Goal: Information Seeking & Learning: Ask a question

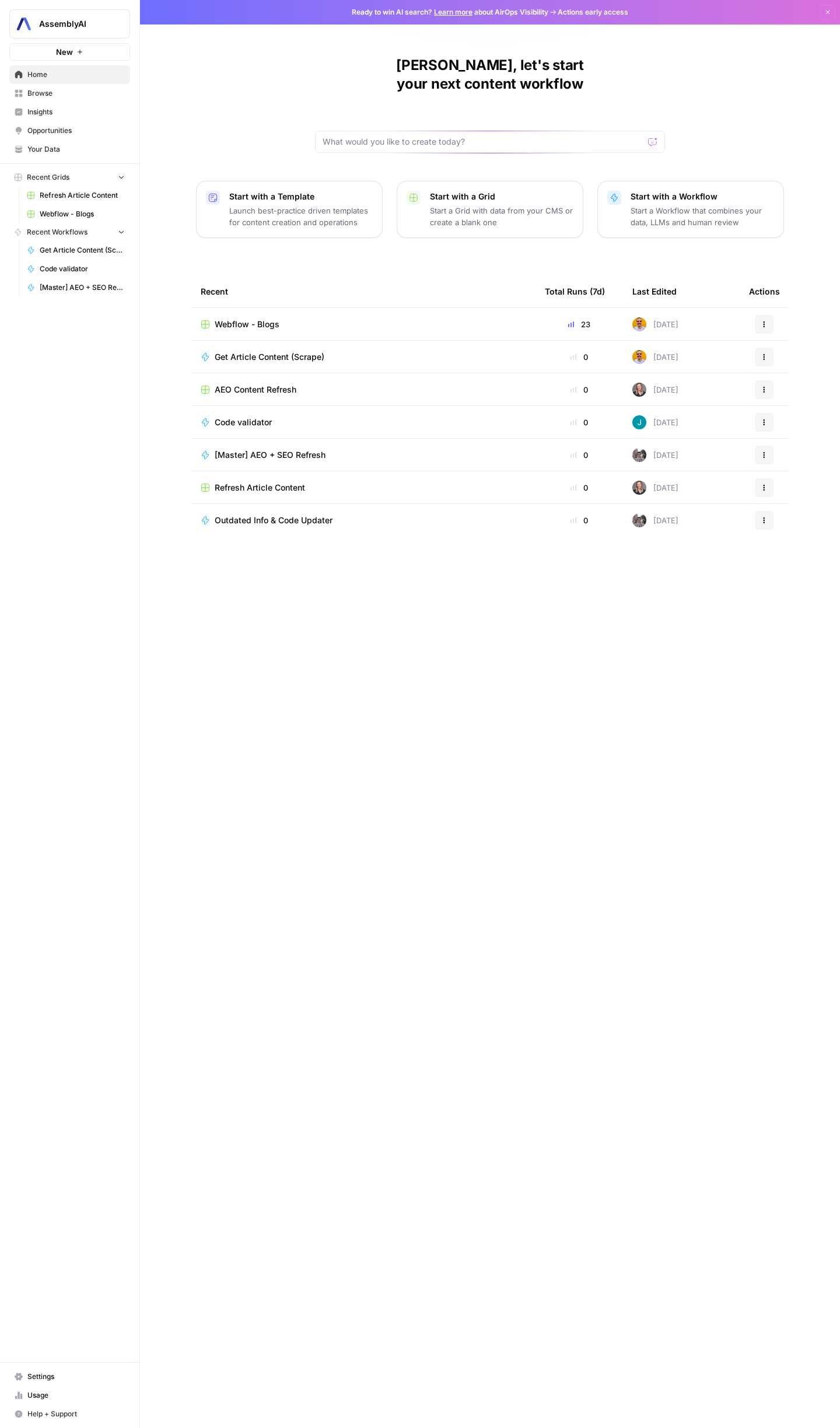
click at [64, 129] on span "Opportunities" at bounding box center [76, 130] width 98 height 11
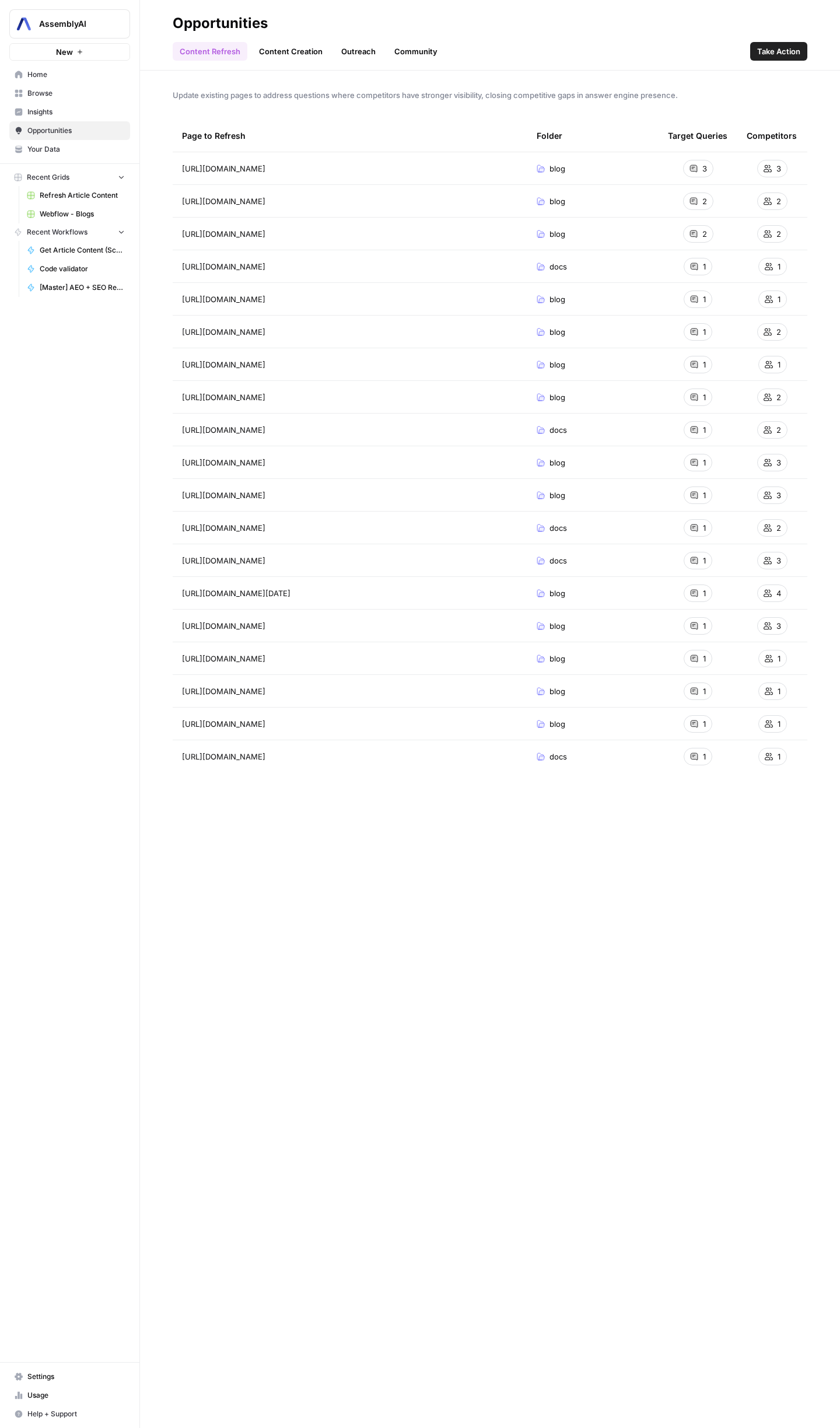
click at [56, 110] on span "Insights" at bounding box center [76, 112] width 98 height 11
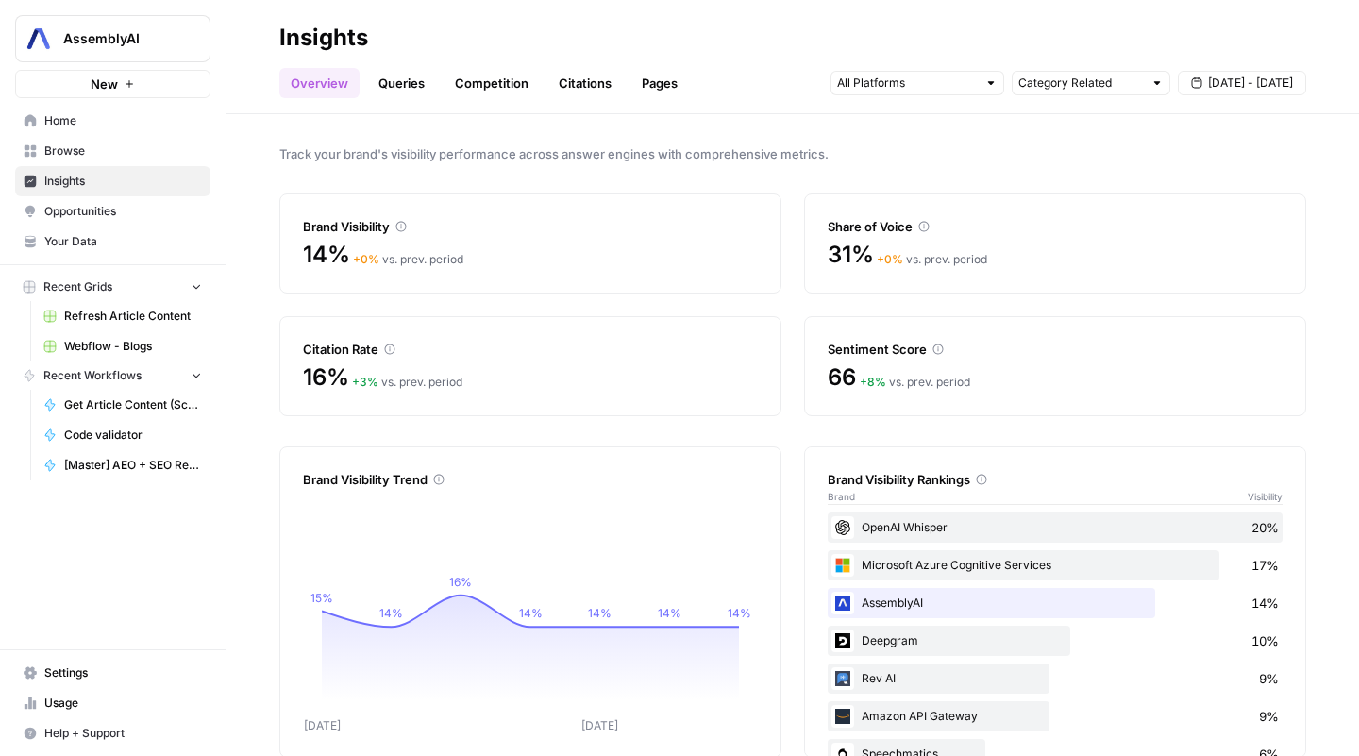
click at [487, 74] on link "Competition" at bounding box center [492, 83] width 96 height 30
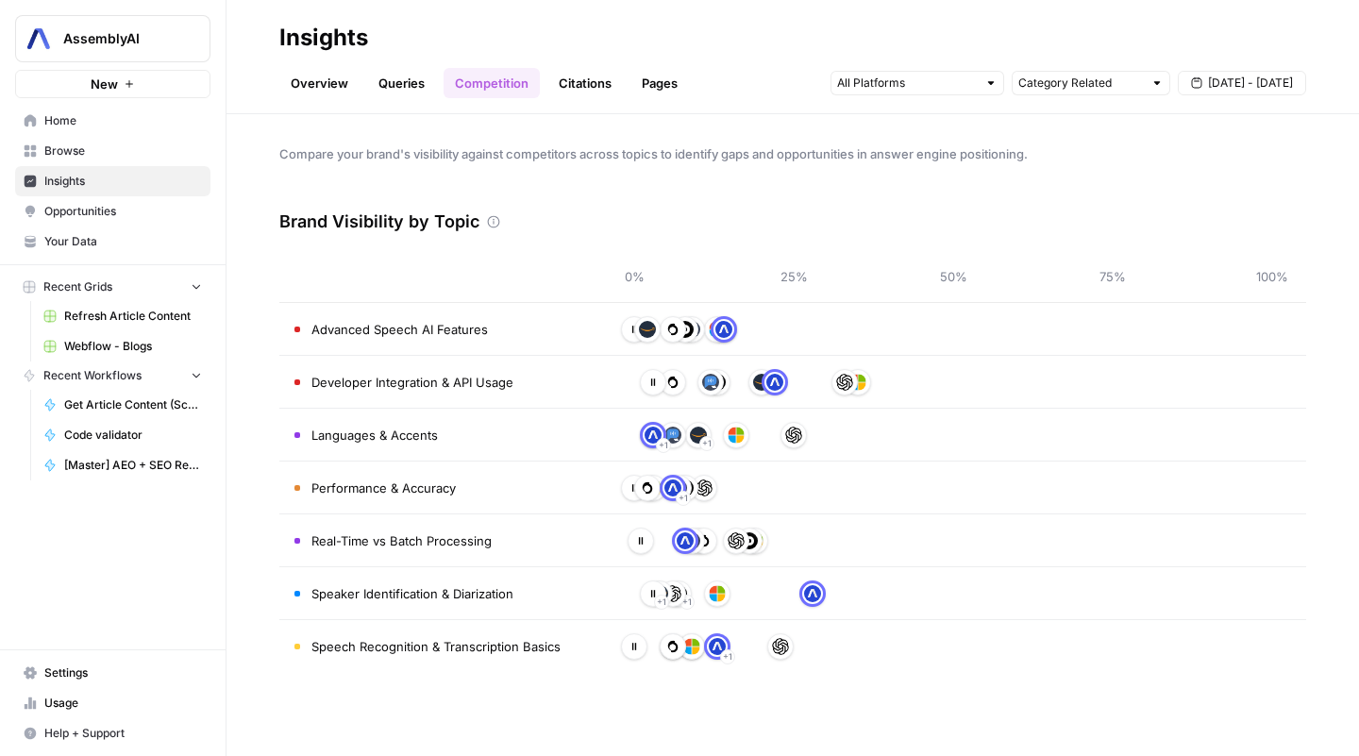
click at [650, 85] on link "Pages" at bounding box center [659, 83] width 59 height 30
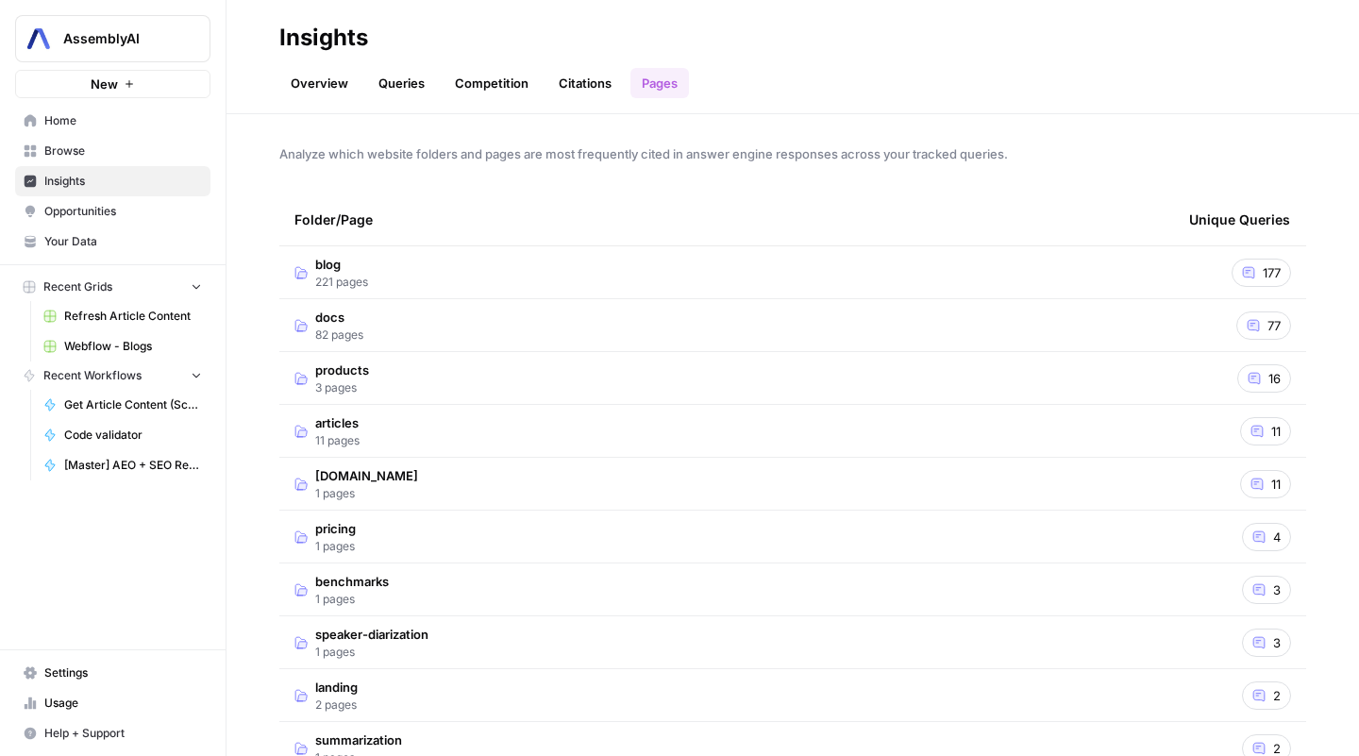
click at [604, 82] on link "Citations" at bounding box center [584, 83] width 75 height 30
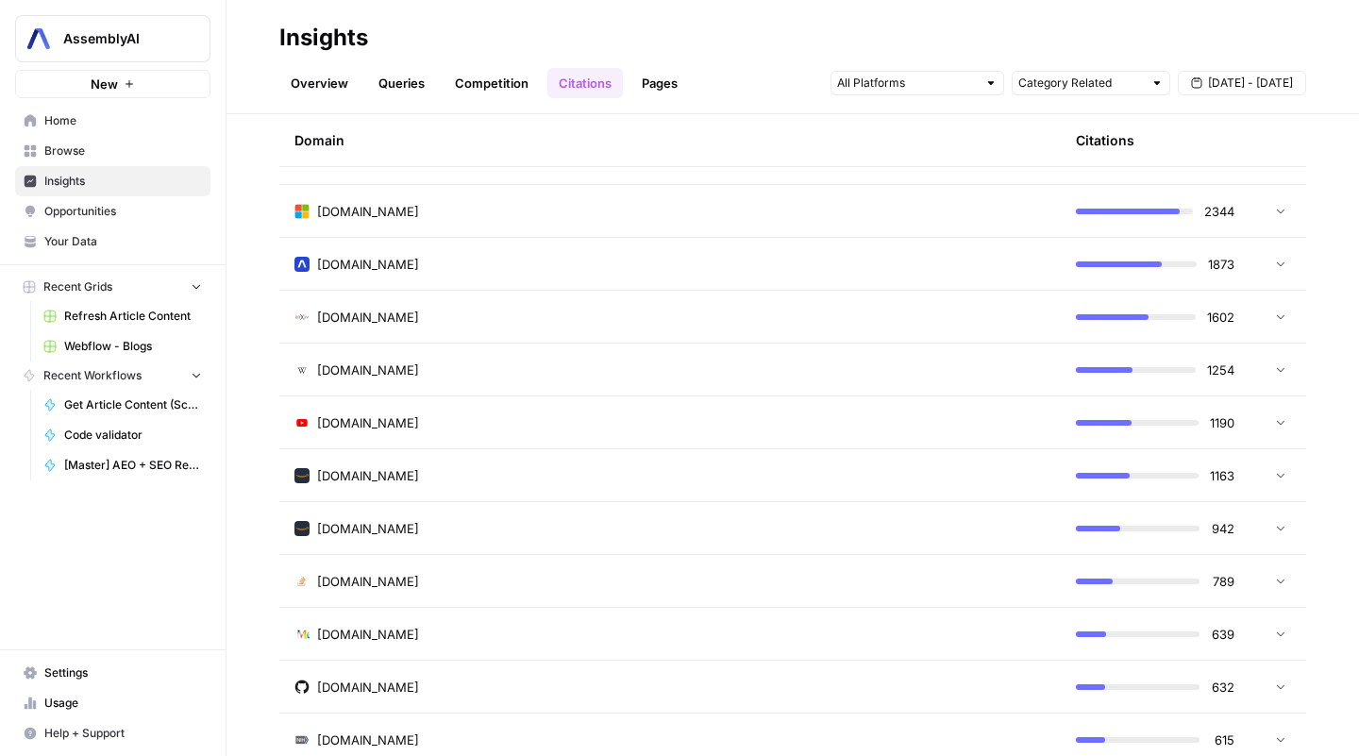
scroll to position [173, 0]
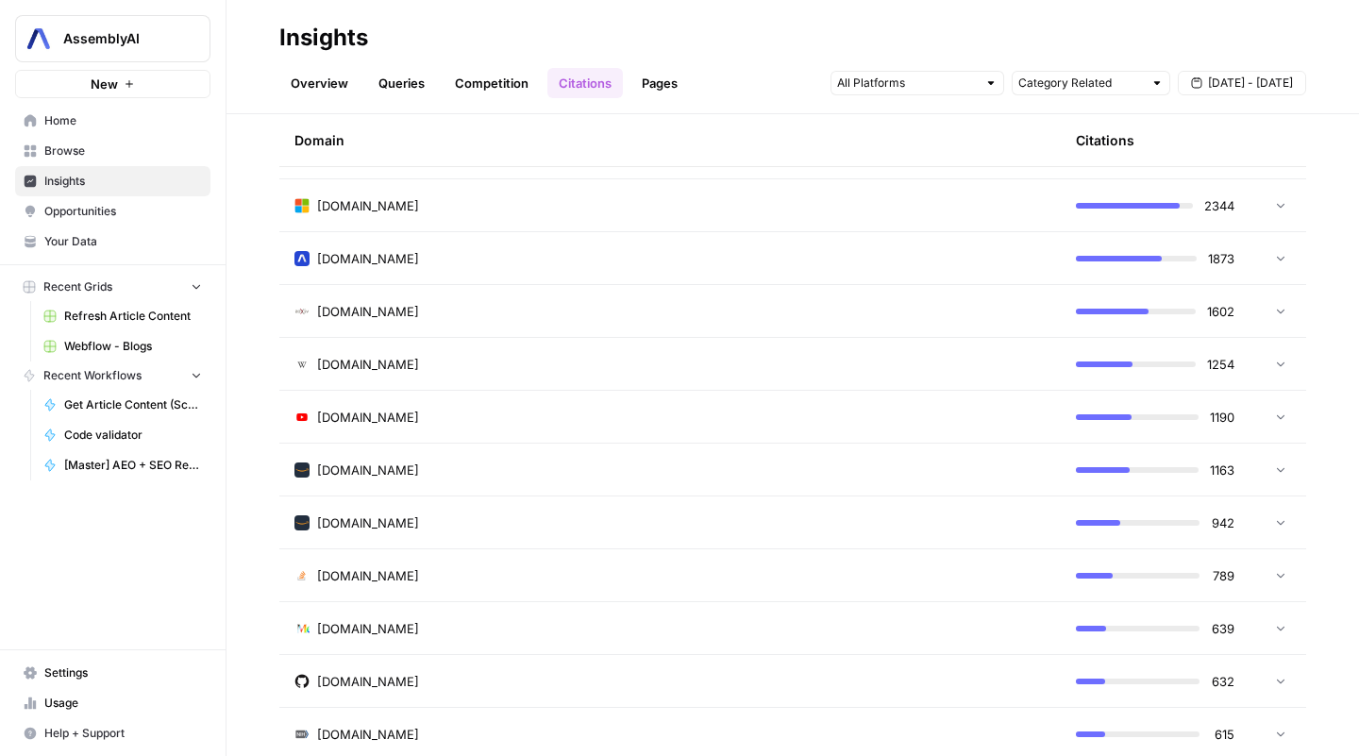
click at [1258, 251] on td at bounding box center [1277, 258] width 57 height 52
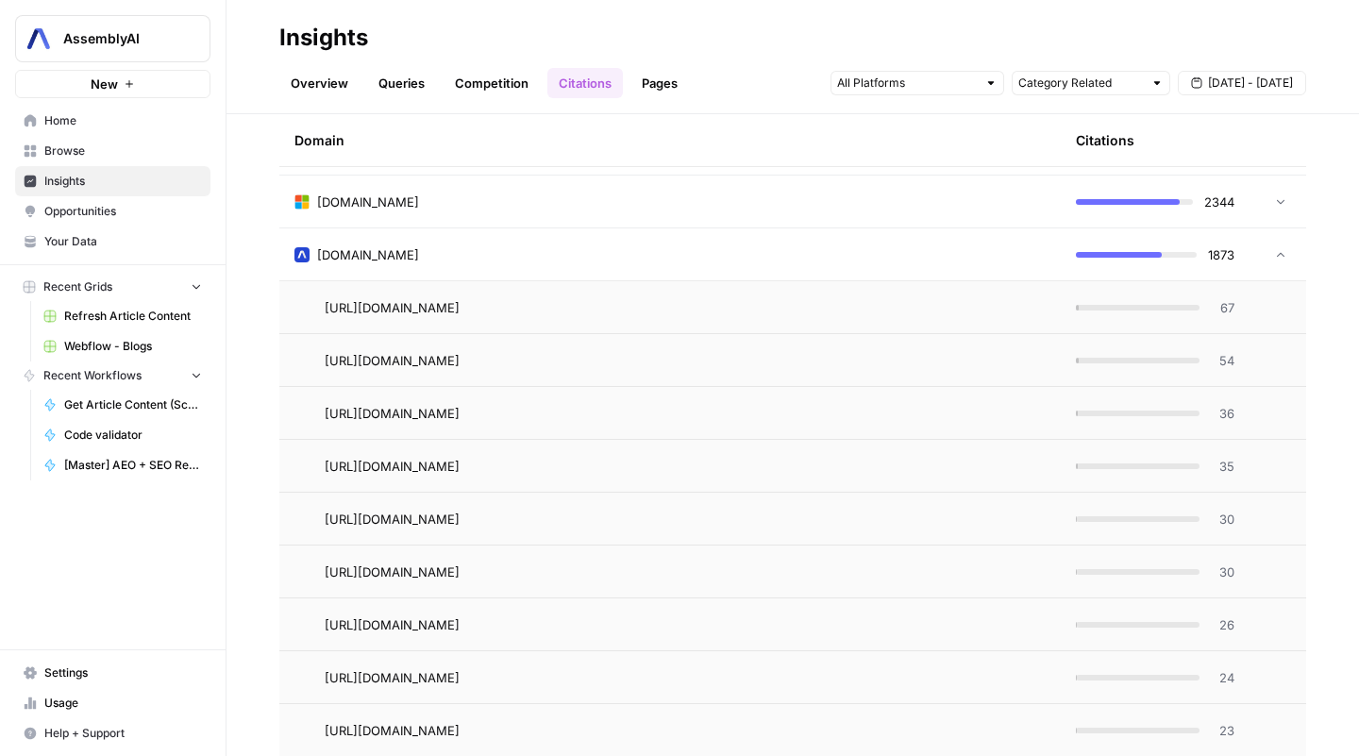
scroll to position [174, 0]
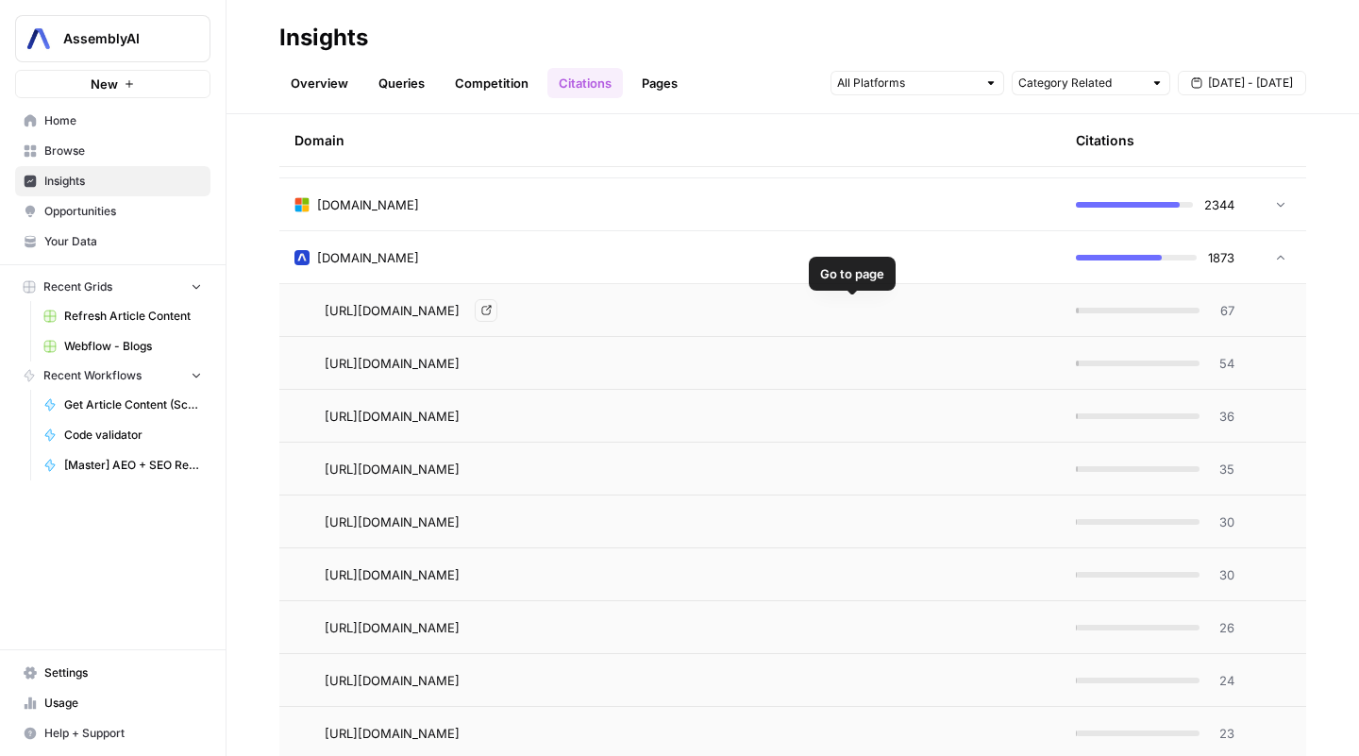
click at [497, 300] on link "Go to page" at bounding box center [486, 310] width 23 height 23
click at [497, 371] on link "Go to page" at bounding box center [486, 363] width 23 height 23
click at [497, 413] on link "Go to page" at bounding box center [486, 416] width 23 height 23
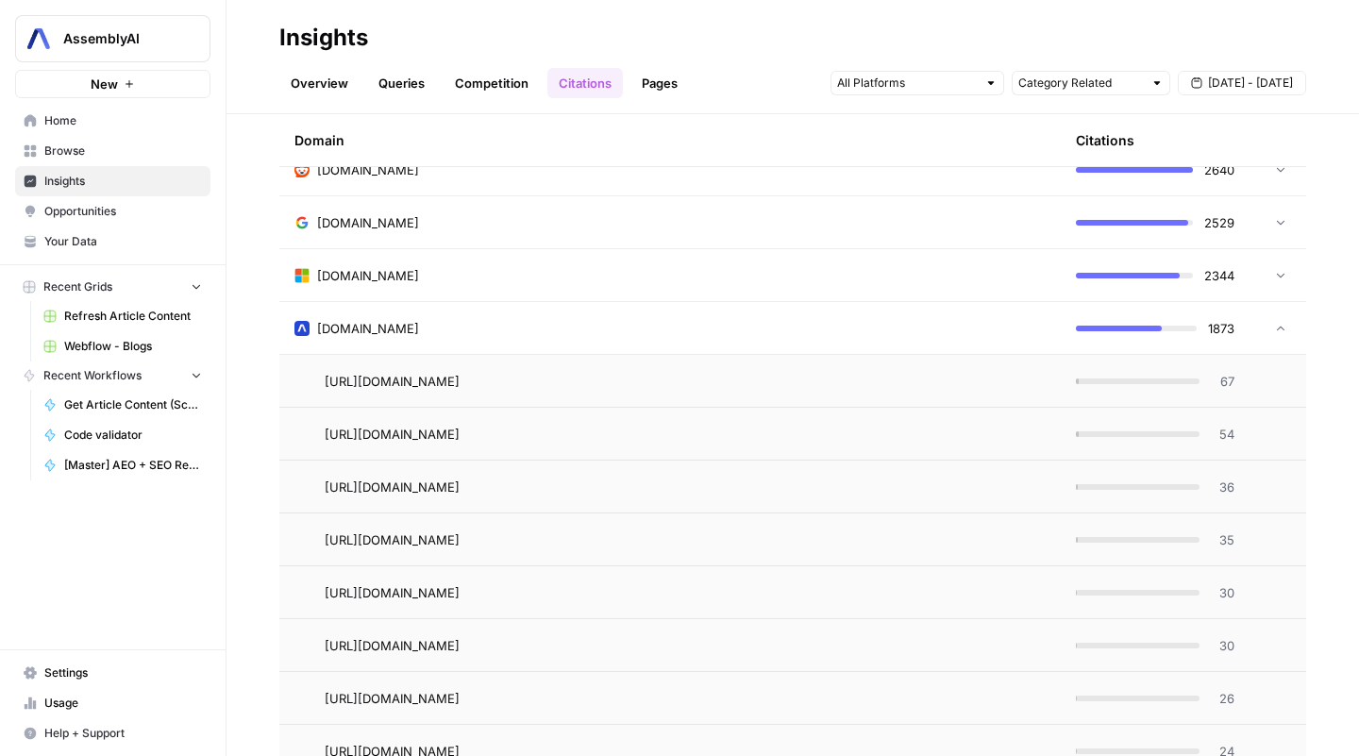
scroll to position [0, 0]
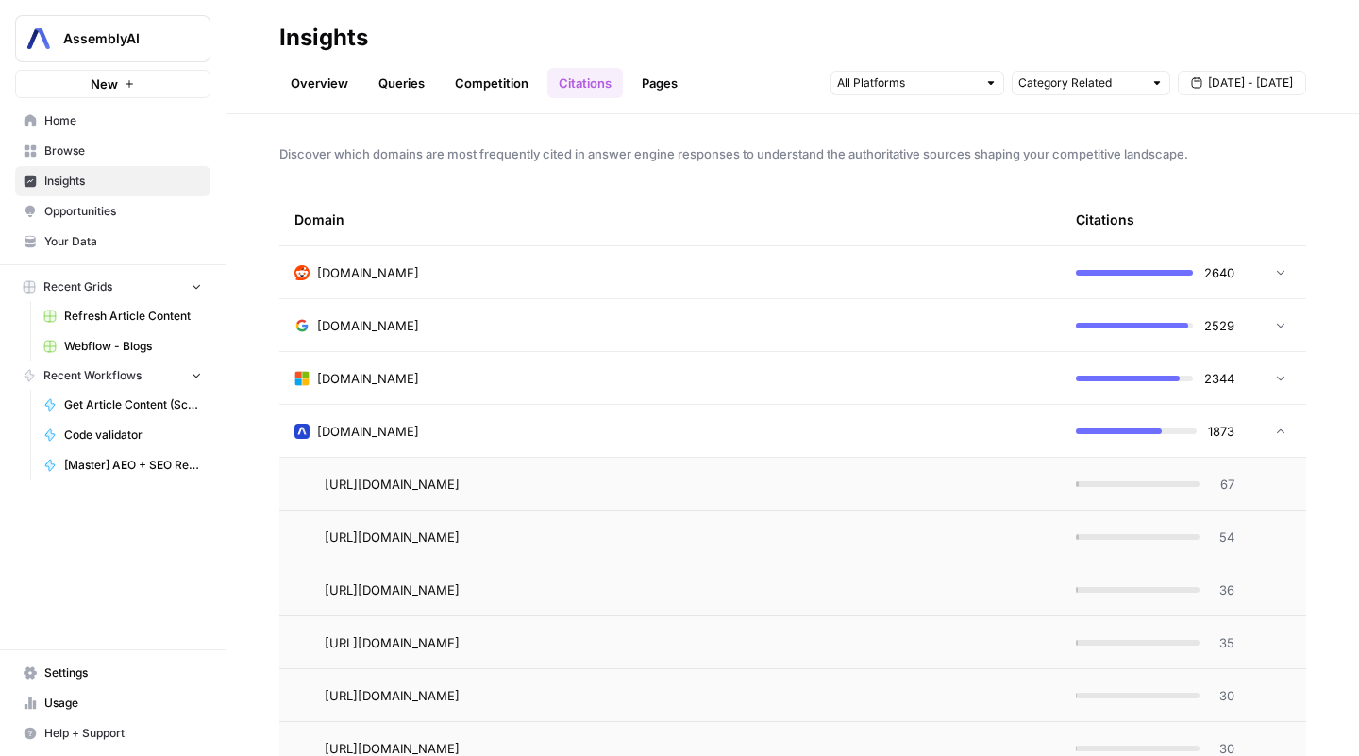
click at [643, 92] on link "Pages" at bounding box center [659, 83] width 59 height 30
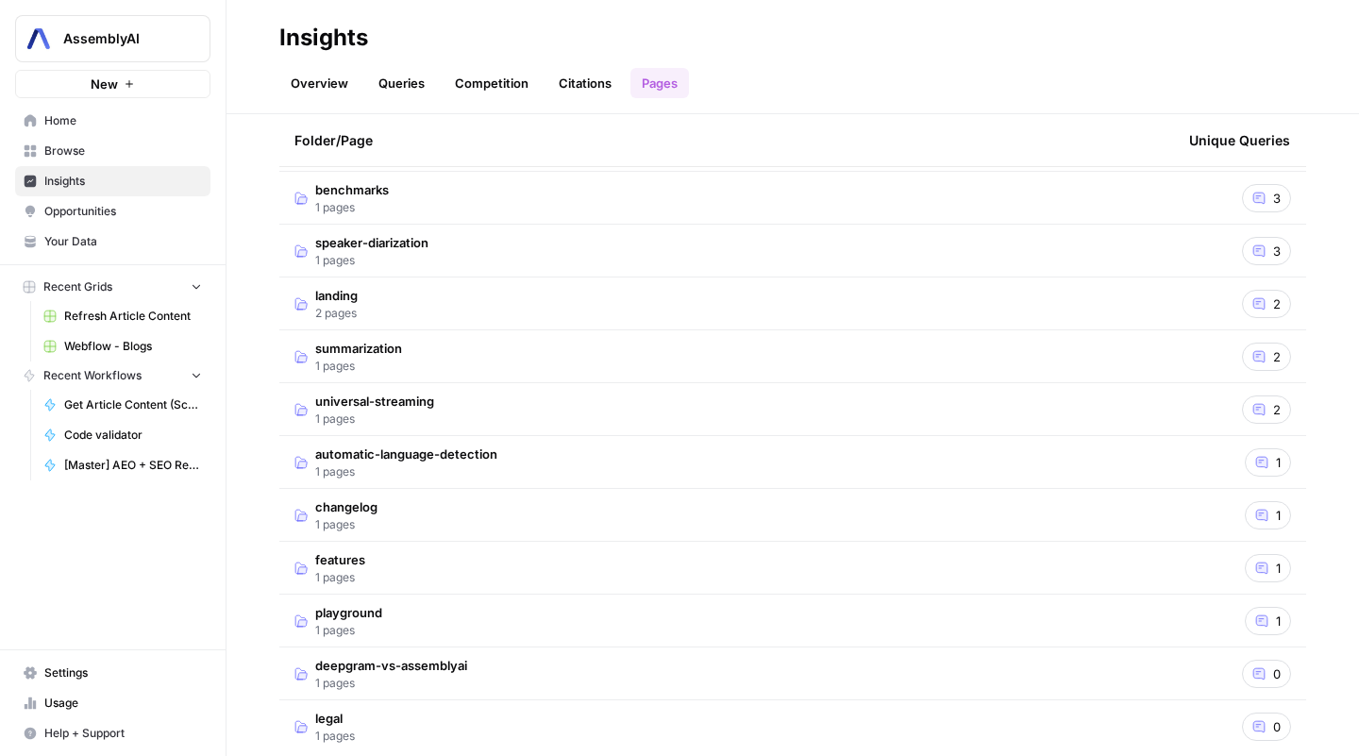
scroll to position [419, 0]
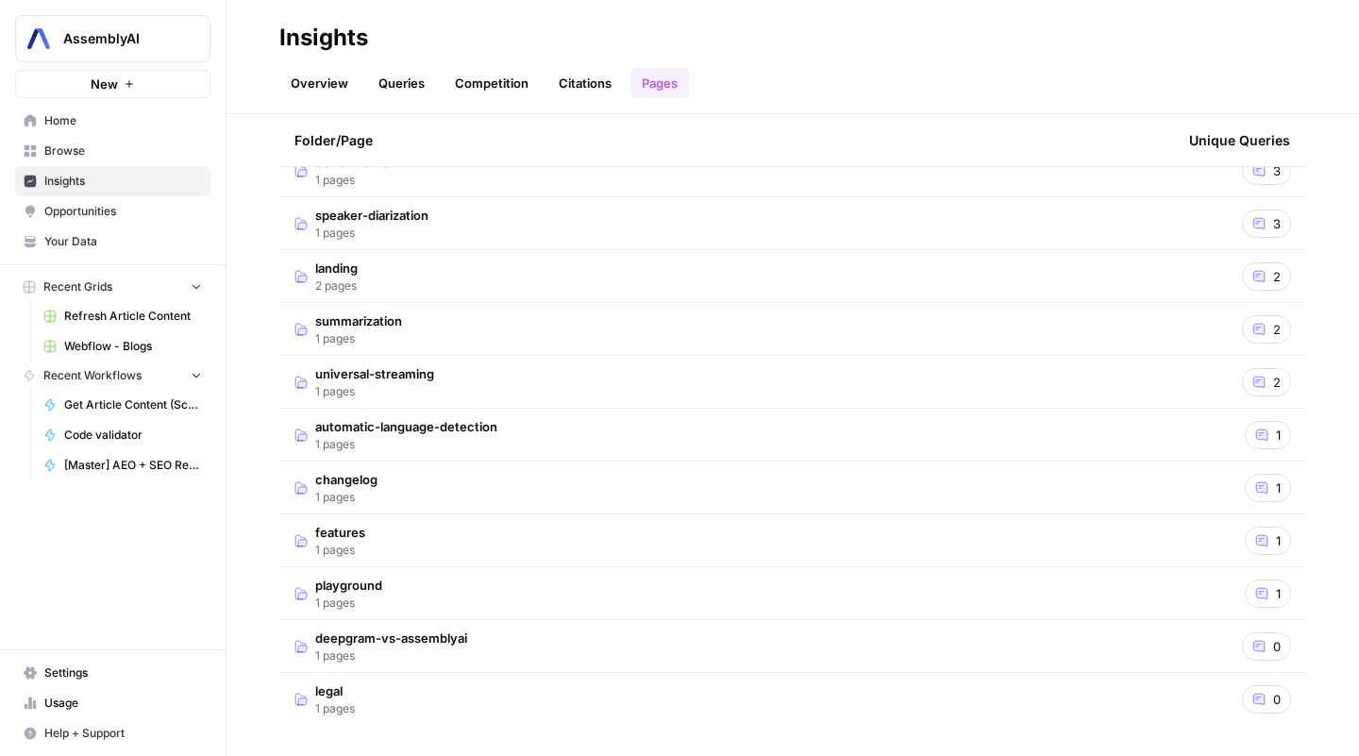
click at [491, 87] on link "Competition" at bounding box center [492, 83] width 96 height 30
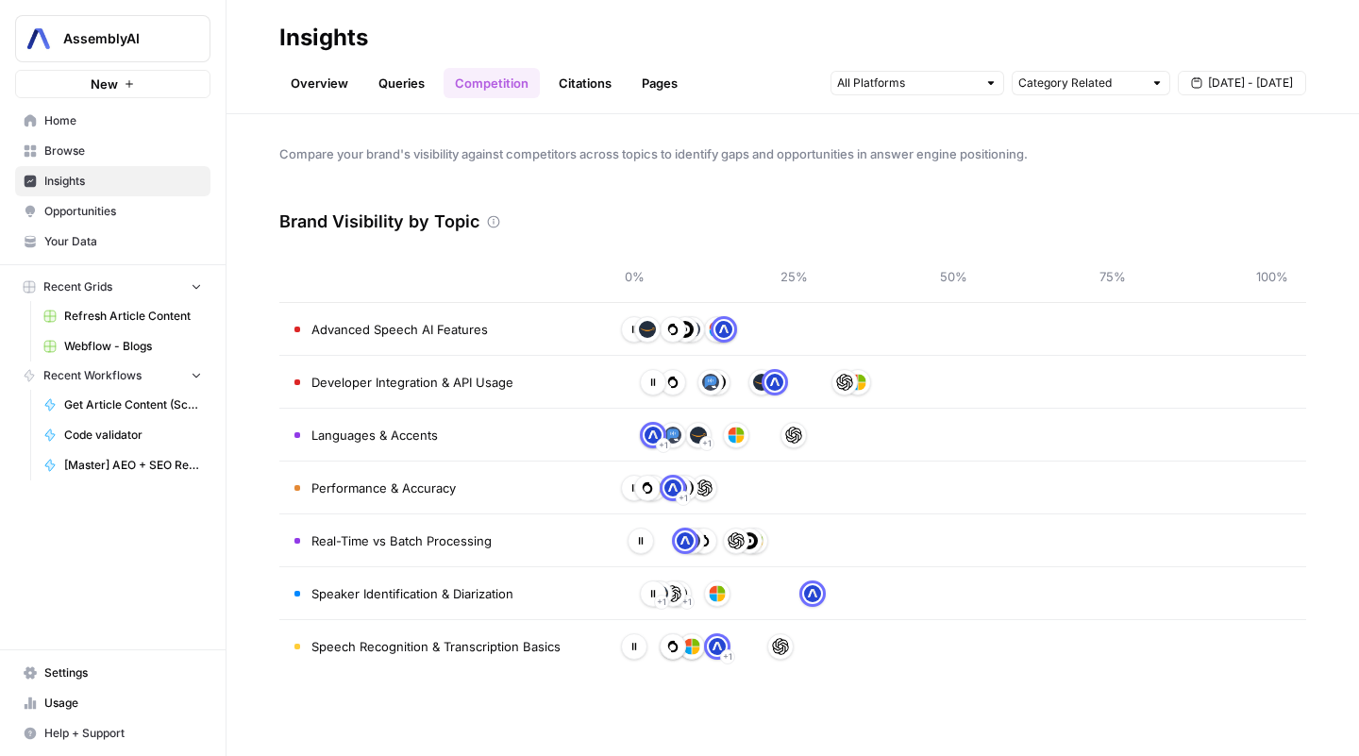
click at [471, 331] on span "Advanced Speech AI Features" at bounding box center [399, 329] width 176 height 19
click at [627, 327] on img at bounding box center [634, 329] width 17 height 17
click at [310, 88] on link "Overview" at bounding box center [319, 83] width 80 height 30
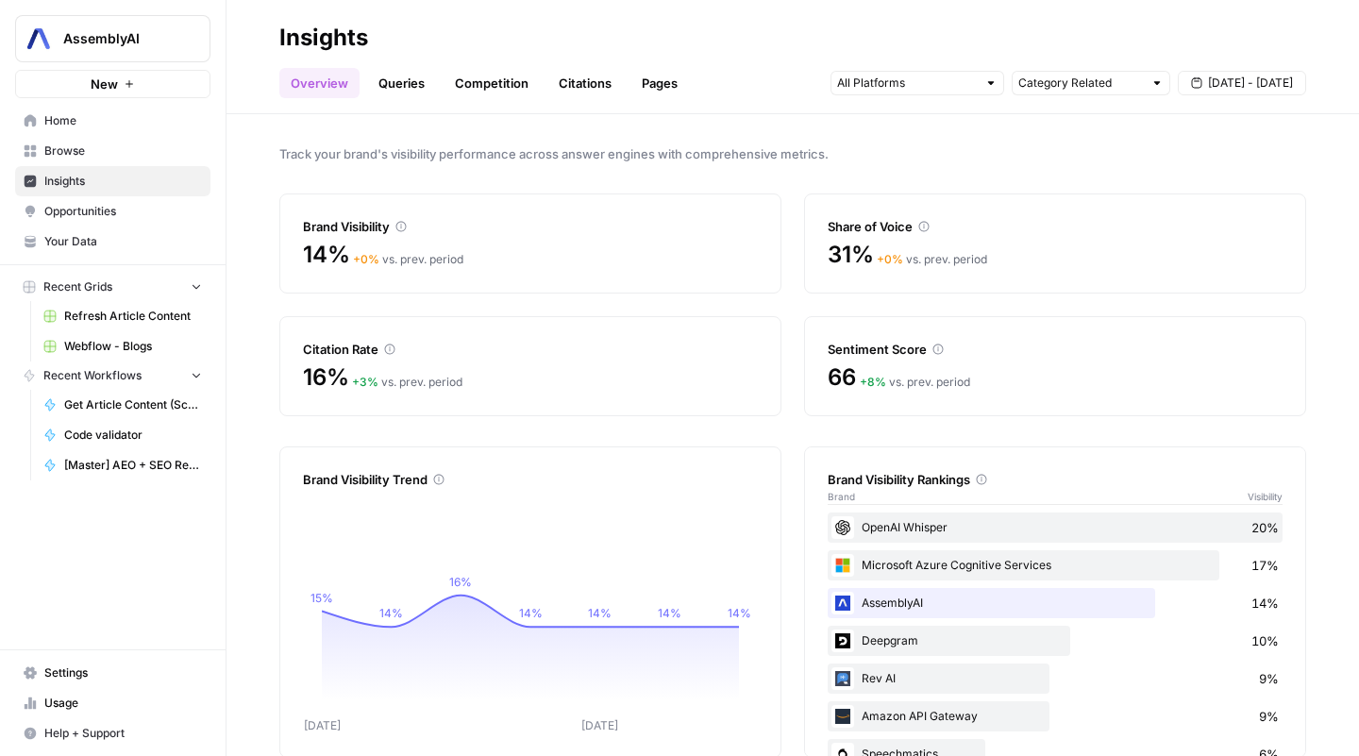
click at [427, 87] on link "Queries" at bounding box center [401, 83] width 69 height 30
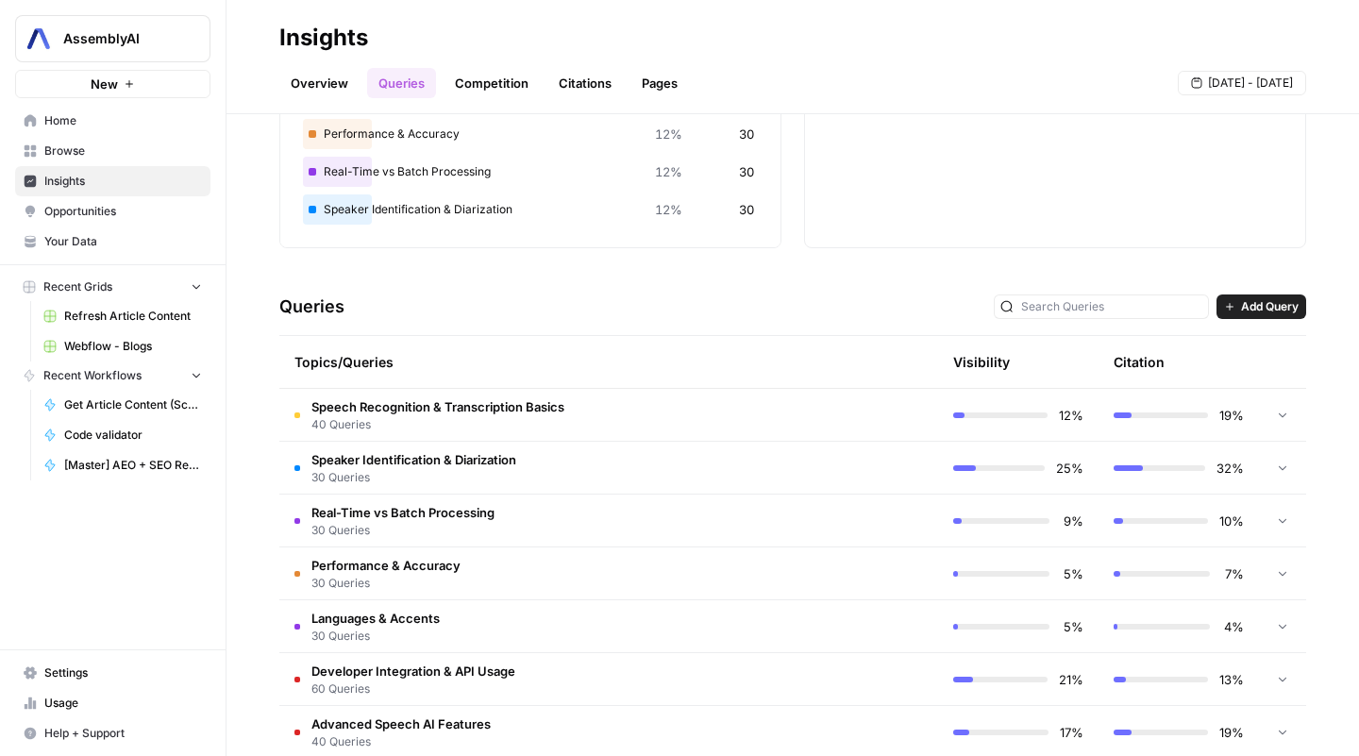
scroll to position [252, 0]
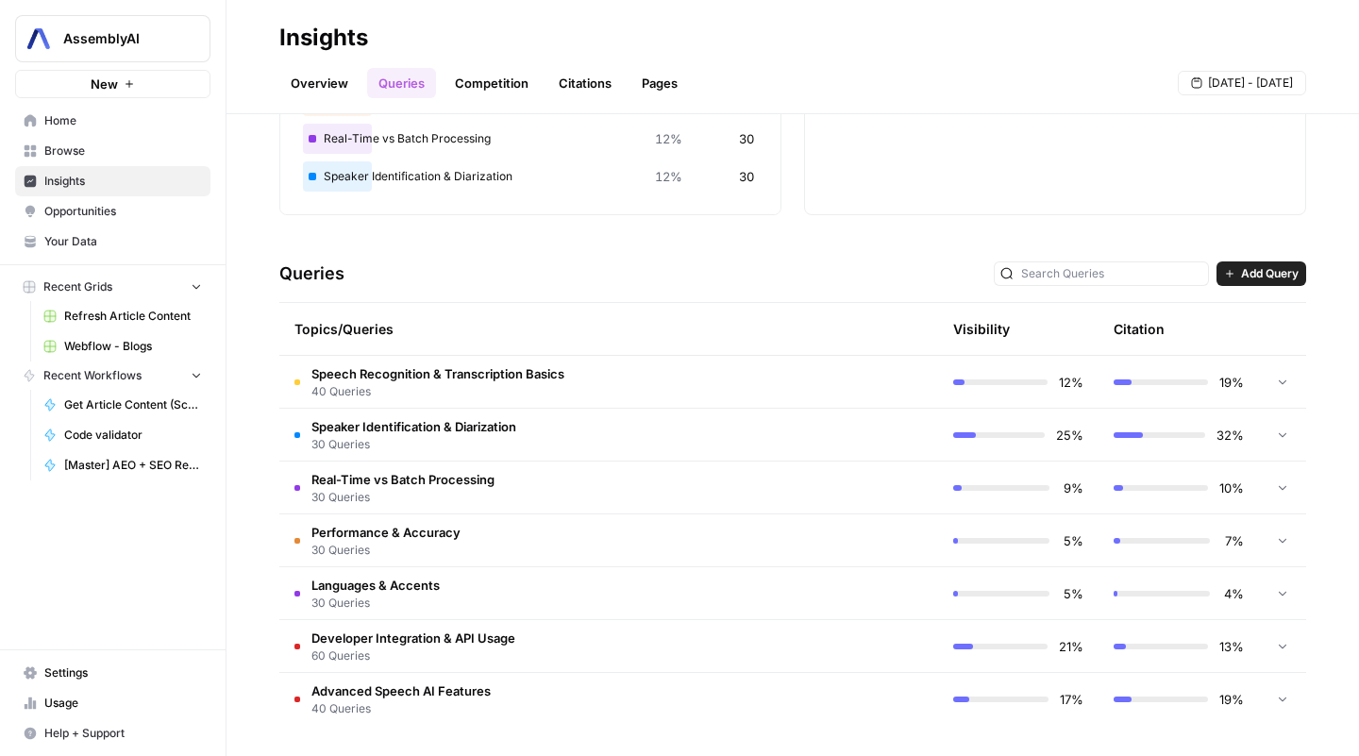
click at [624, 406] on td "Speech Recognition & Transcription Basics 40 Queries" at bounding box center [528, 382] width 498 height 52
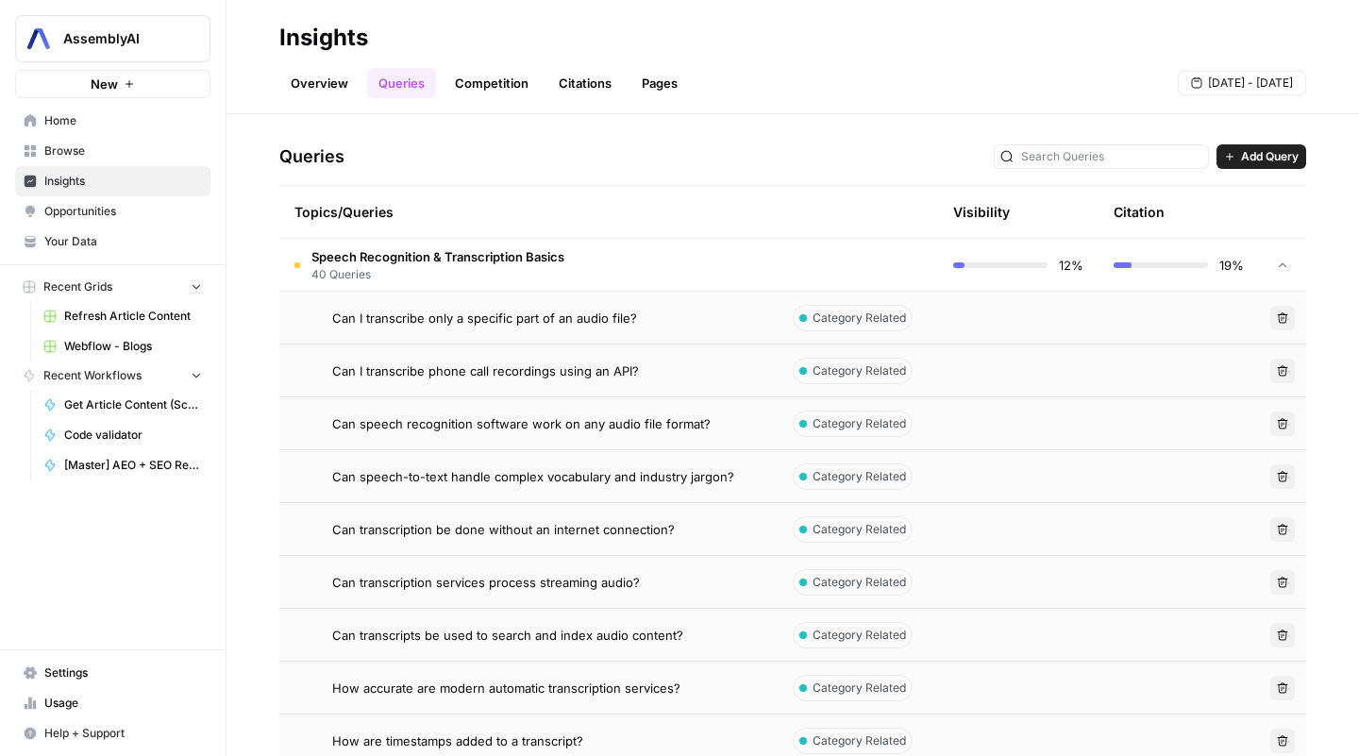
scroll to position [349, 0]
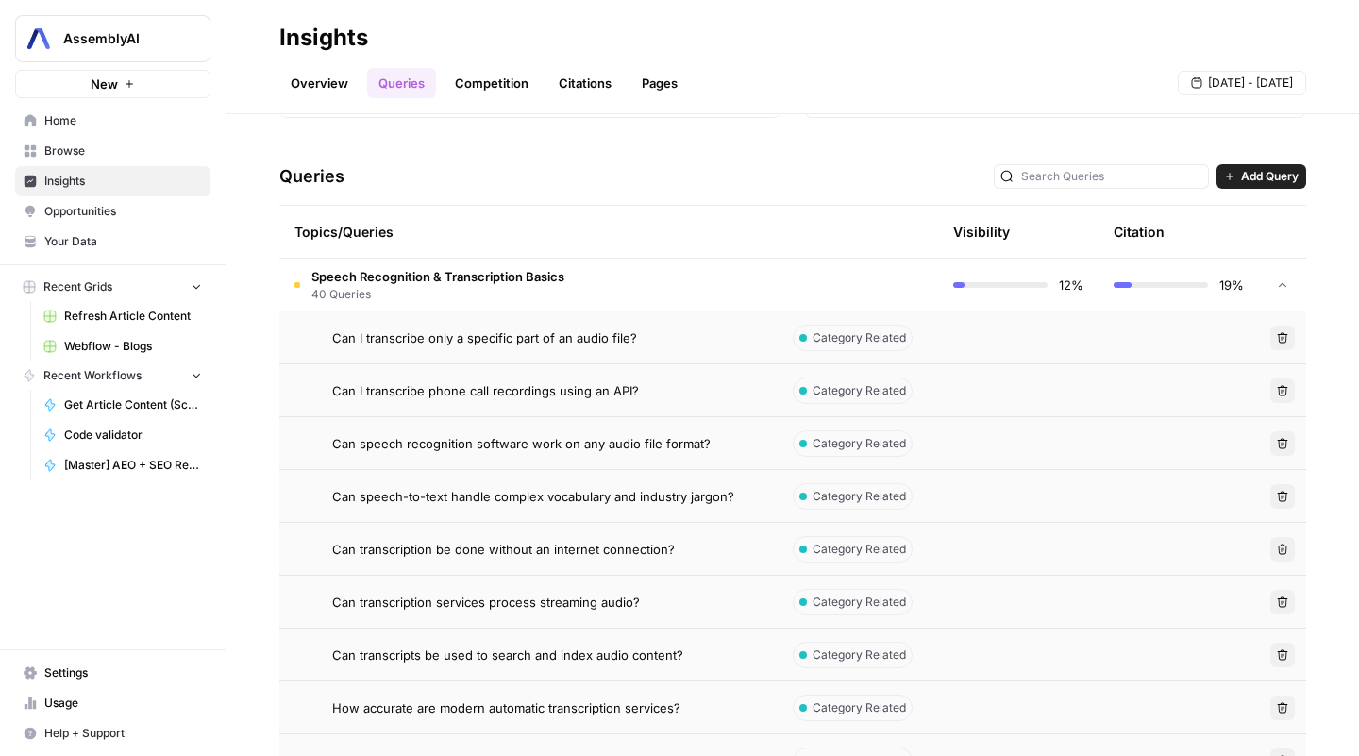
click at [573, 334] on span "Can I transcribe only a specific part of an audio file?" at bounding box center [484, 337] width 305 height 19
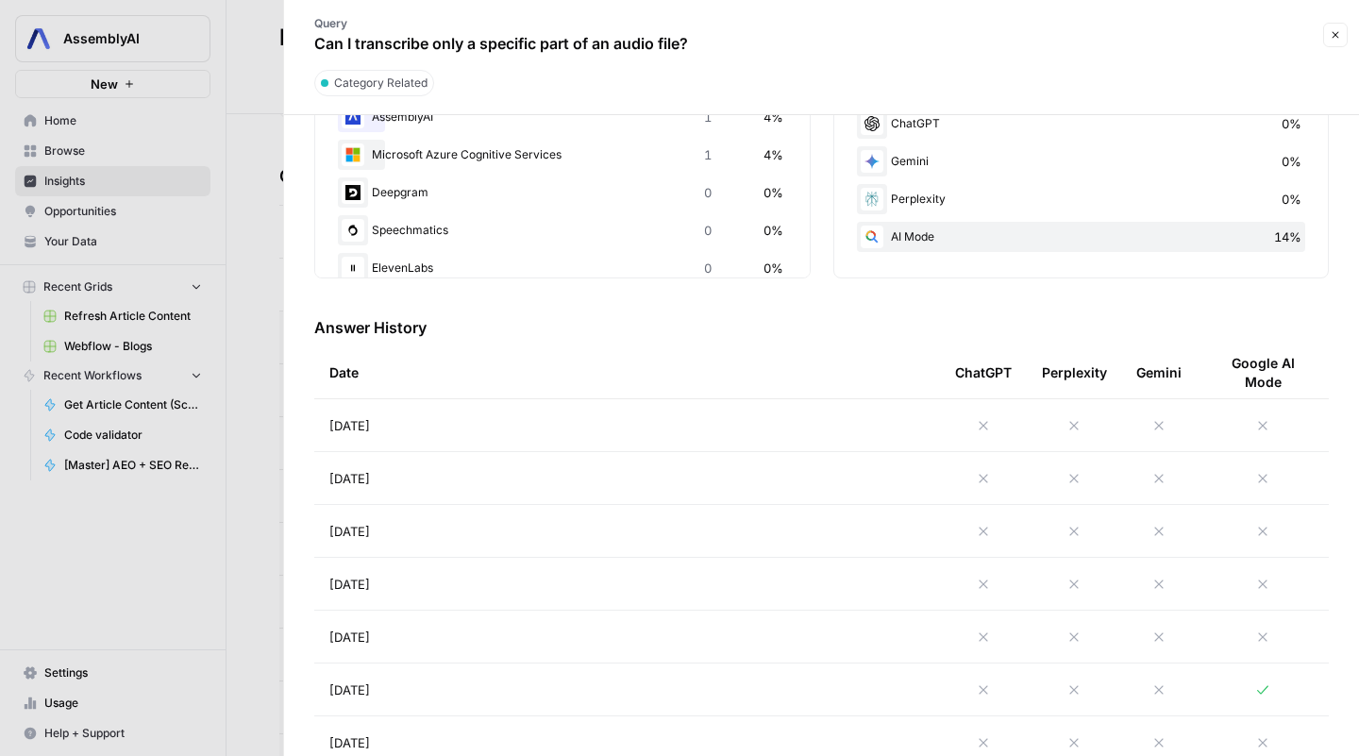
scroll to position [148, 0]
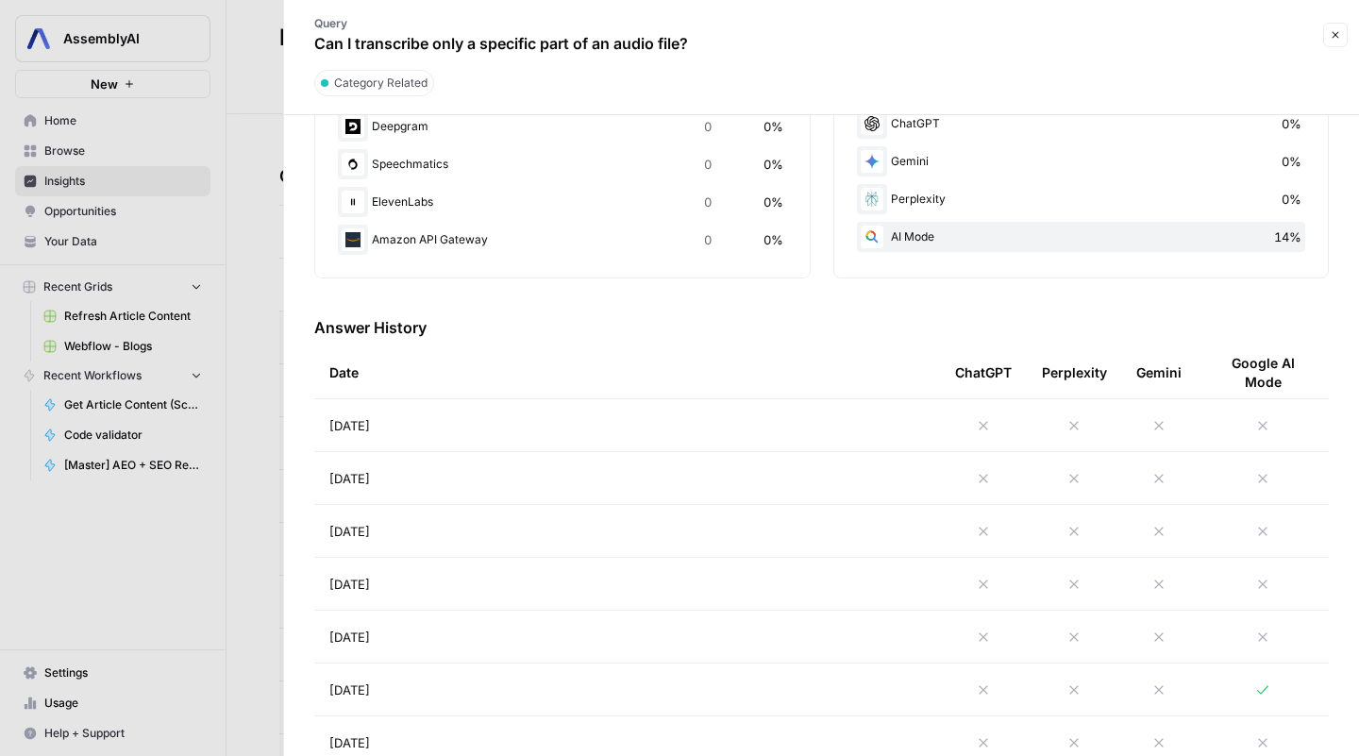
click at [1342, 30] on button "Close" at bounding box center [1335, 35] width 25 height 25
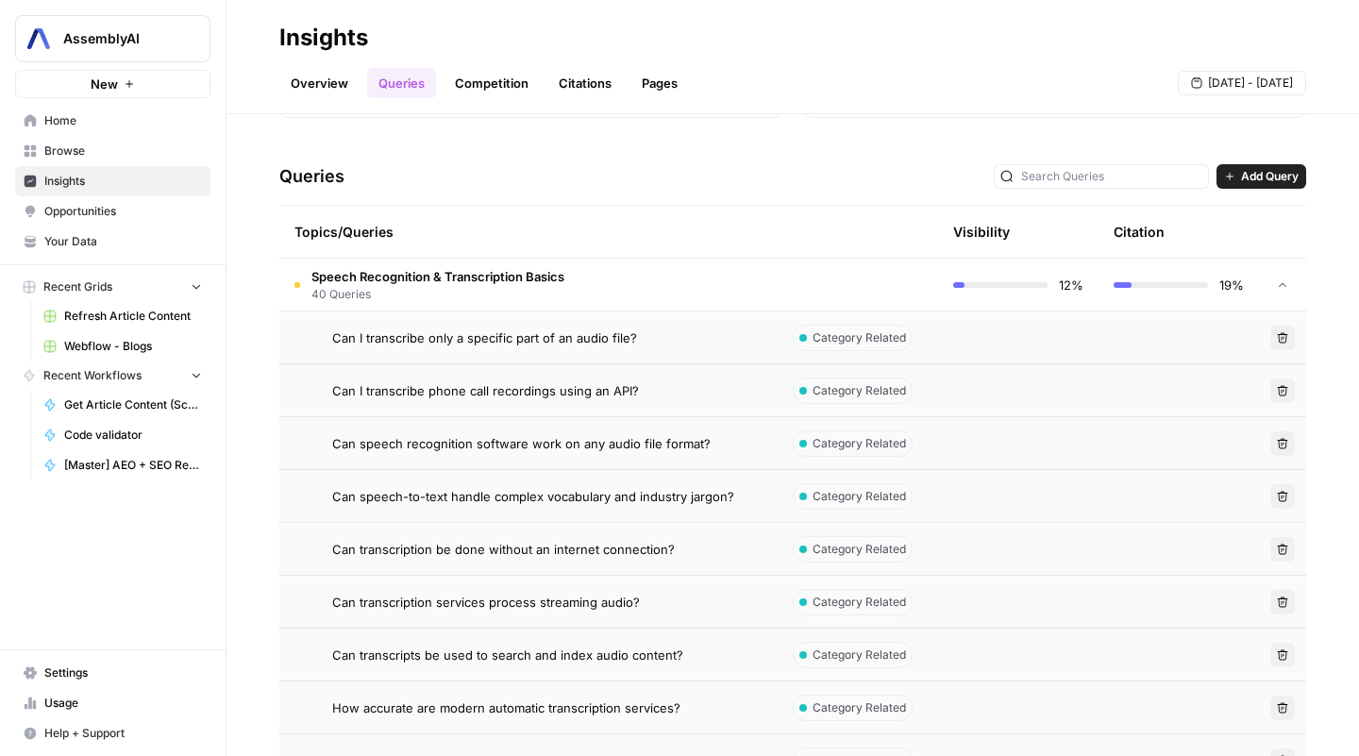
click at [473, 275] on span "Speech Recognition & Transcription Basics" at bounding box center [437, 276] width 253 height 19
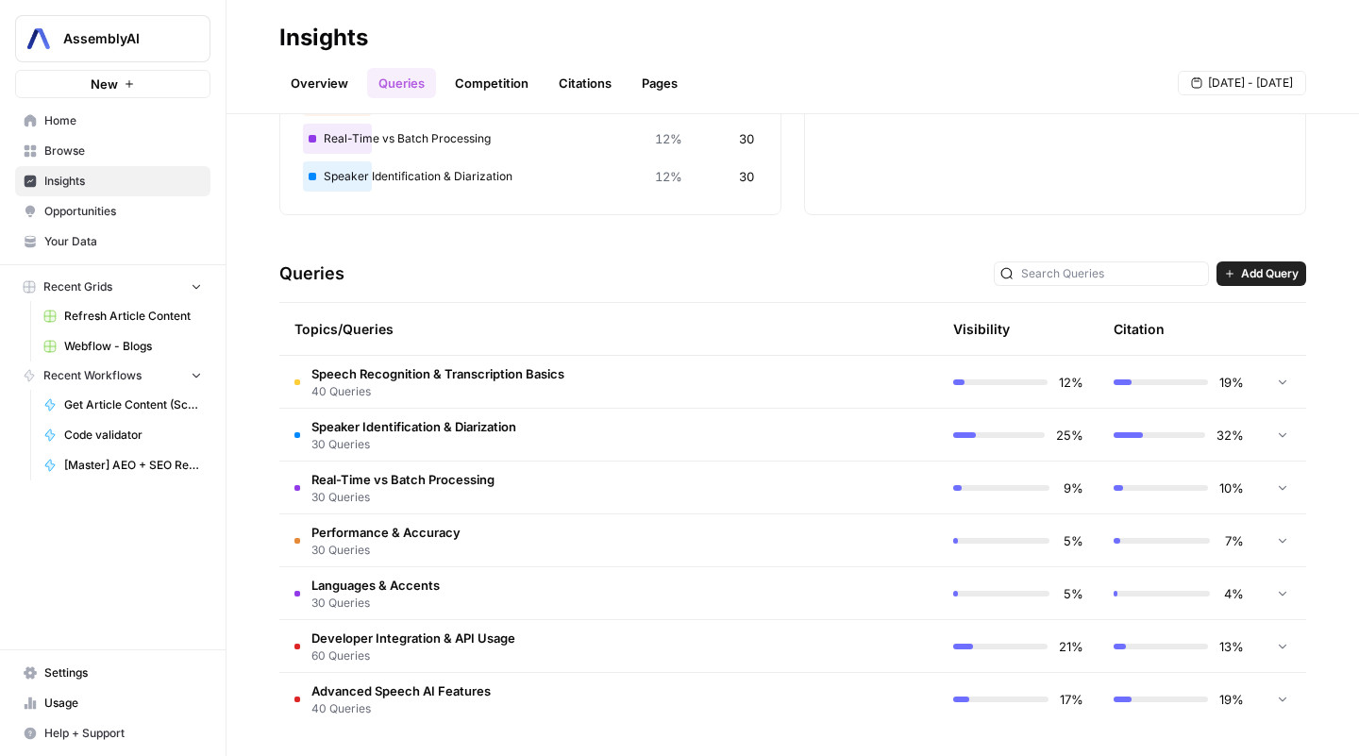
click at [473, 377] on span "Speech Recognition & Transcription Basics" at bounding box center [437, 373] width 253 height 19
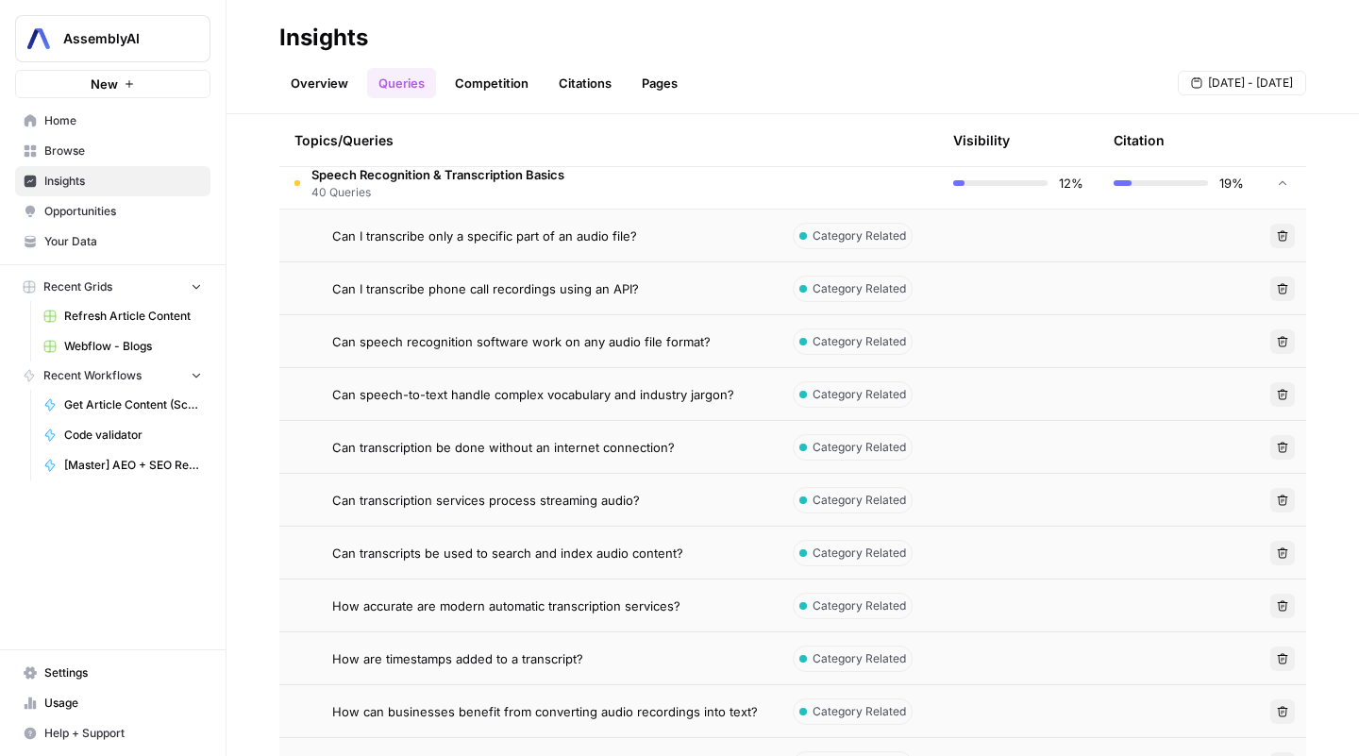
scroll to position [432, 0]
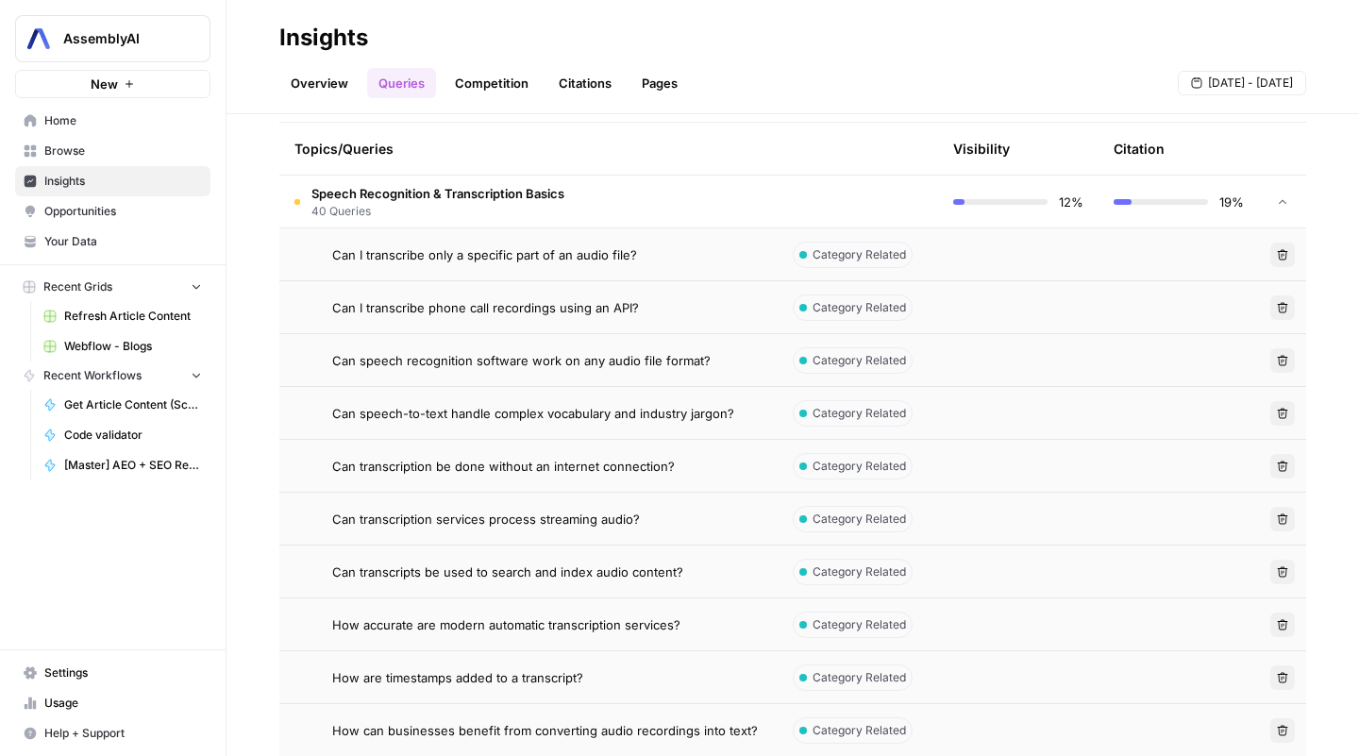
click at [529, 259] on span "Can I transcribe only a specific part of an audio file?" at bounding box center [484, 254] width 305 height 19
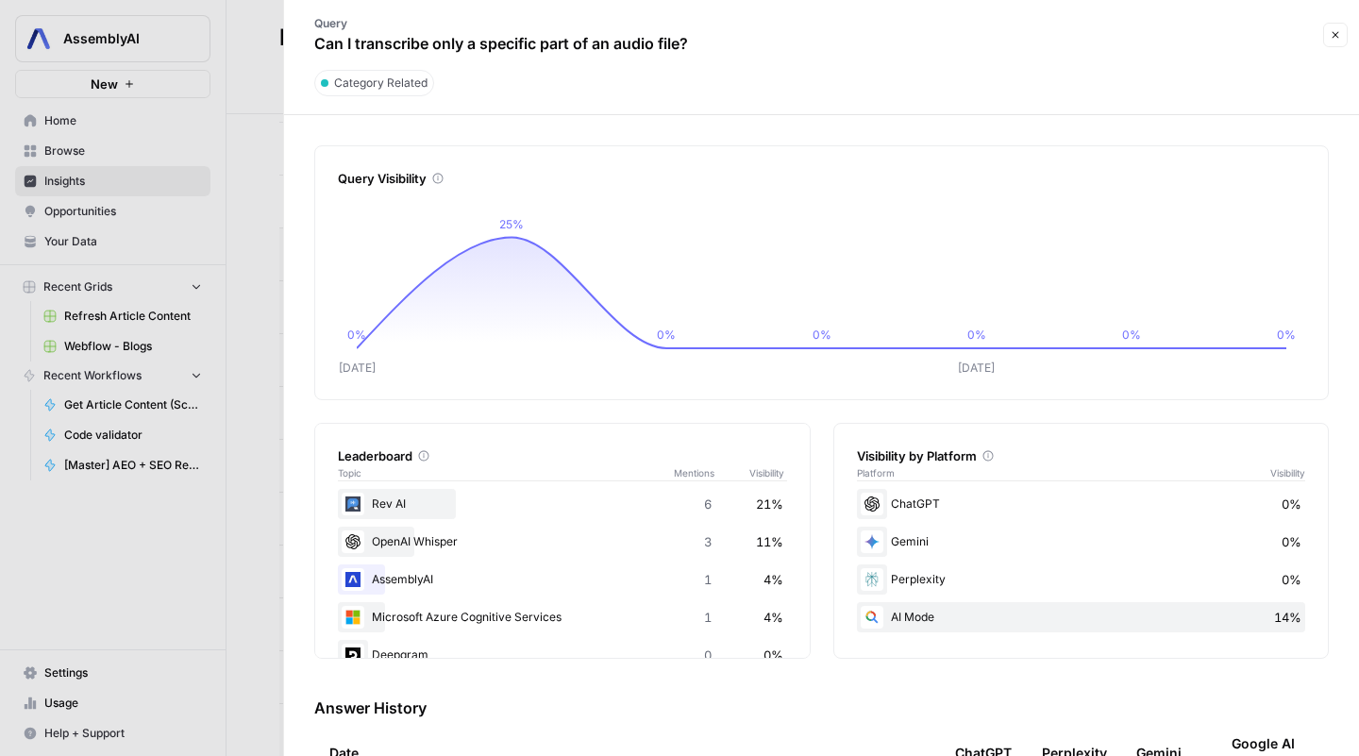
click at [452, 38] on p "Can I transcribe only a specific part of an audio file?" at bounding box center [501, 43] width 374 height 23
